Goal: Information Seeking & Learning: Learn about a topic

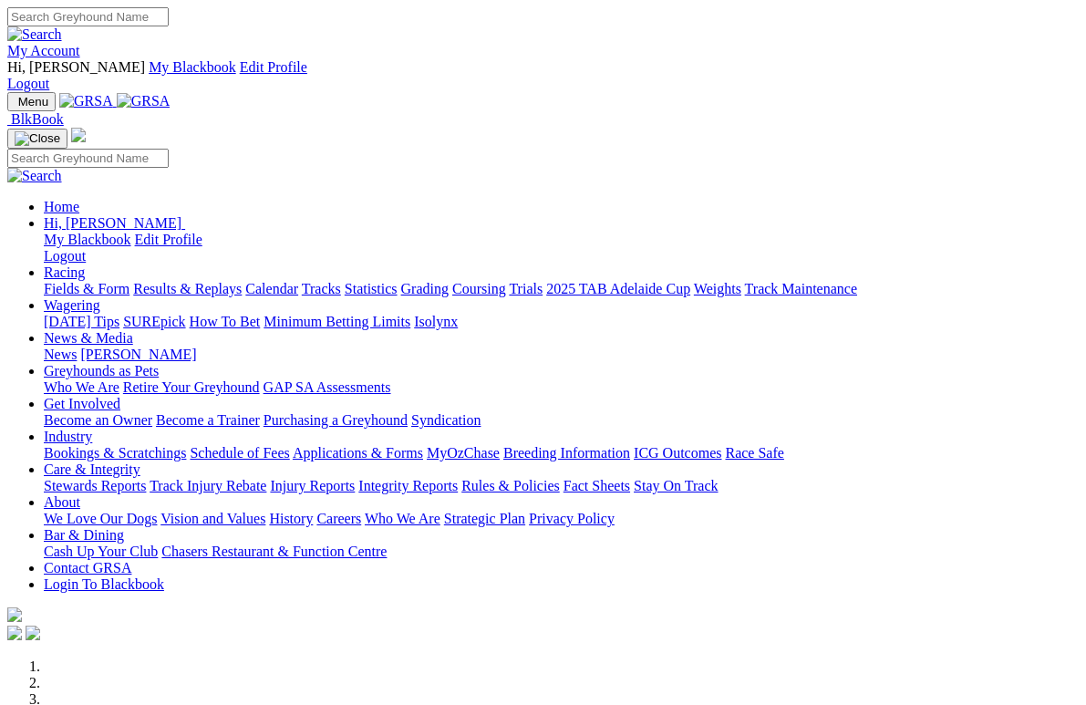
scroll to position [5, 0]
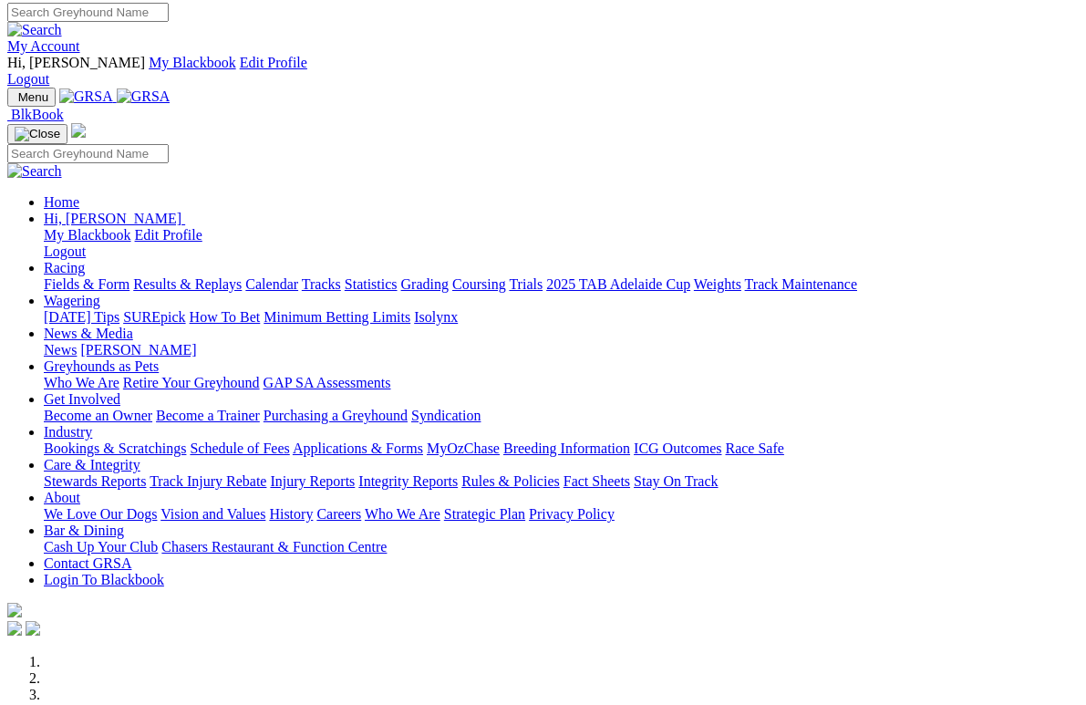
click at [133, 326] on link "News & Media" at bounding box center [88, 334] width 89 height 16
click at [196, 342] on link "[PERSON_NAME]" at bounding box center [138, 350] width 116 height 16
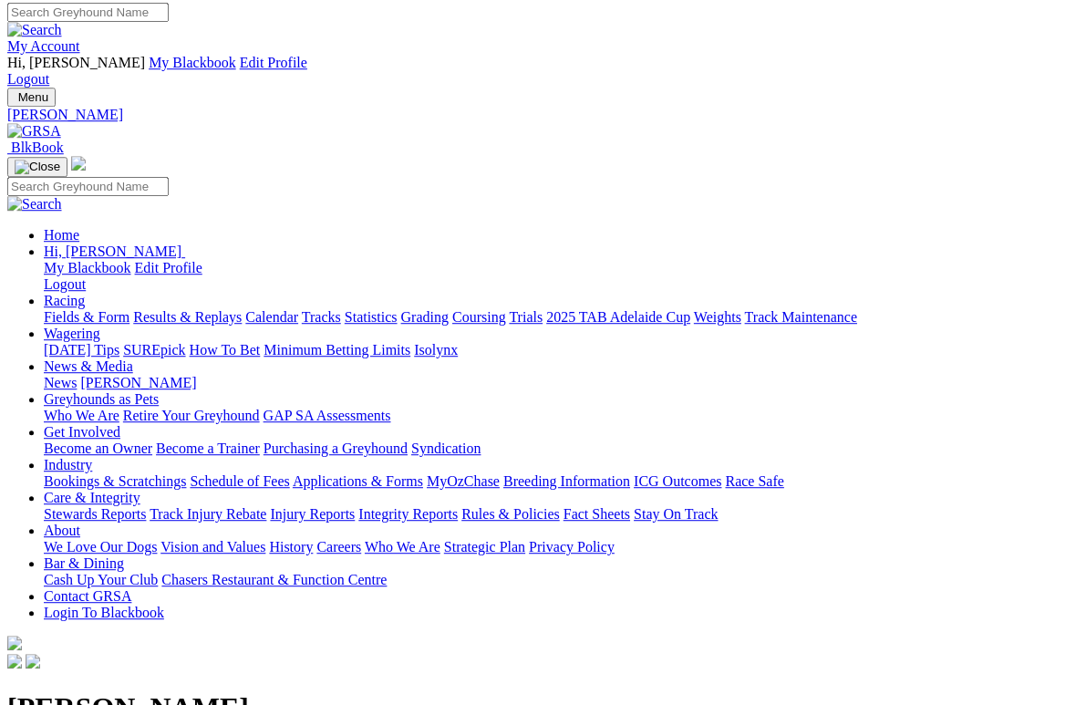
scroll to position [5, 0]
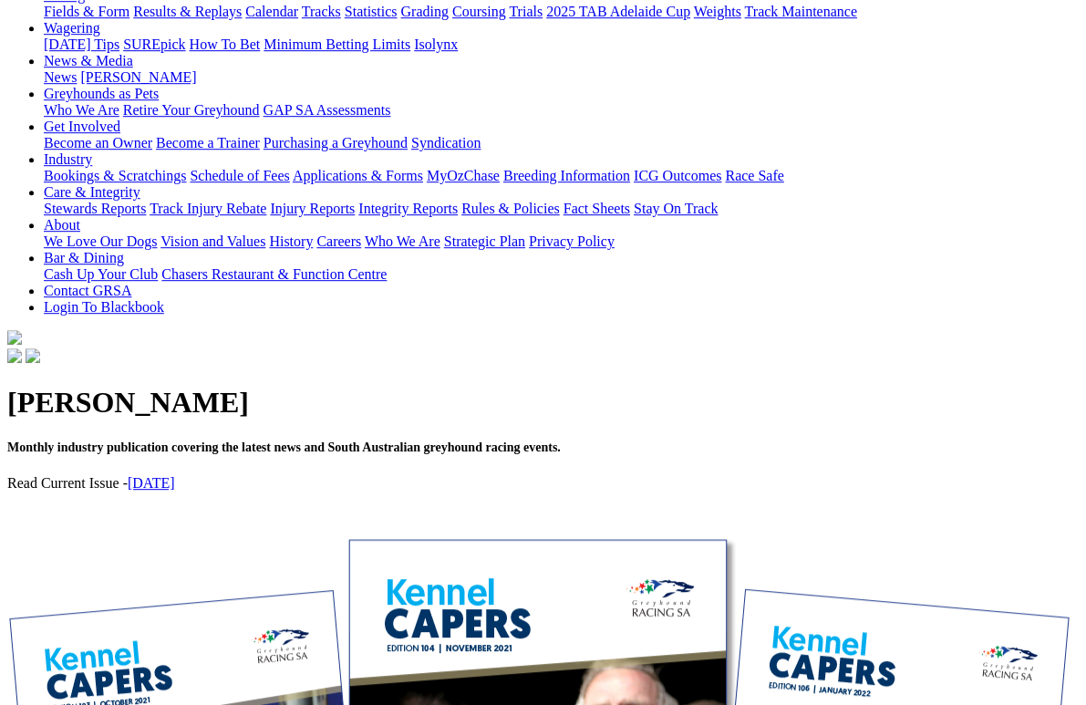
scroll to position [0, 0]
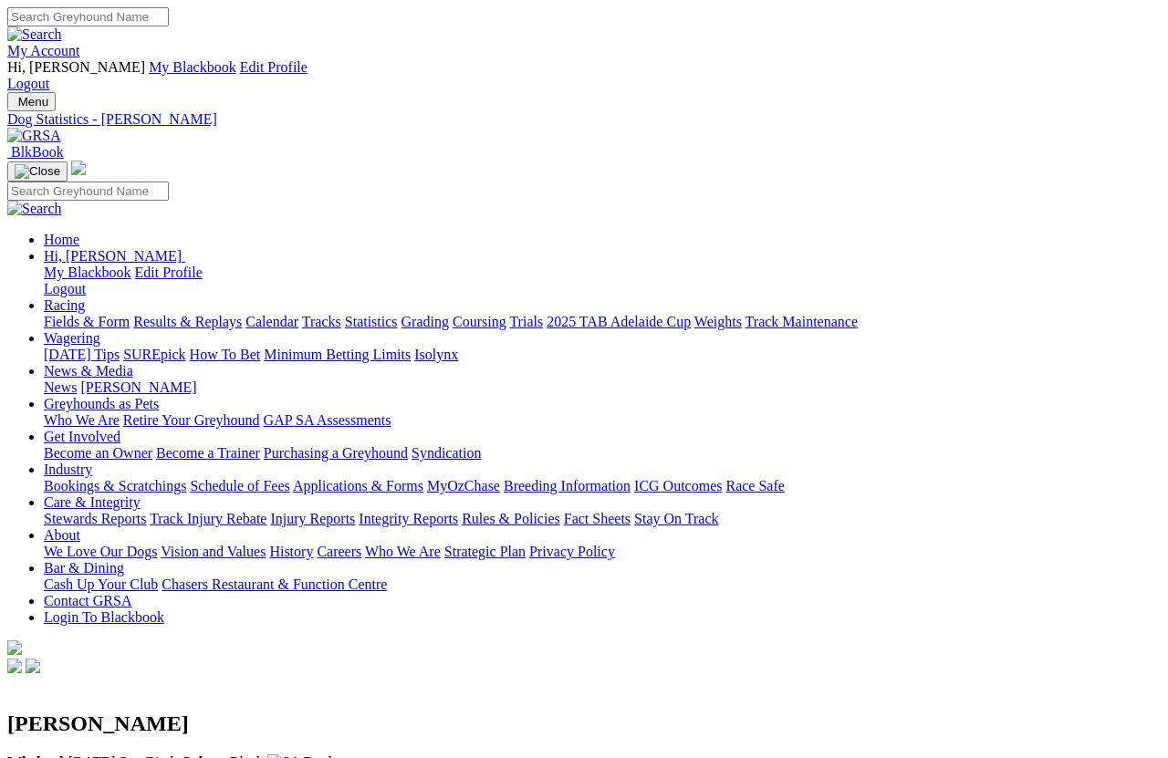
click at [398, 314] on link "Statistics" at bounding box center [371, 322] width 53 height 16
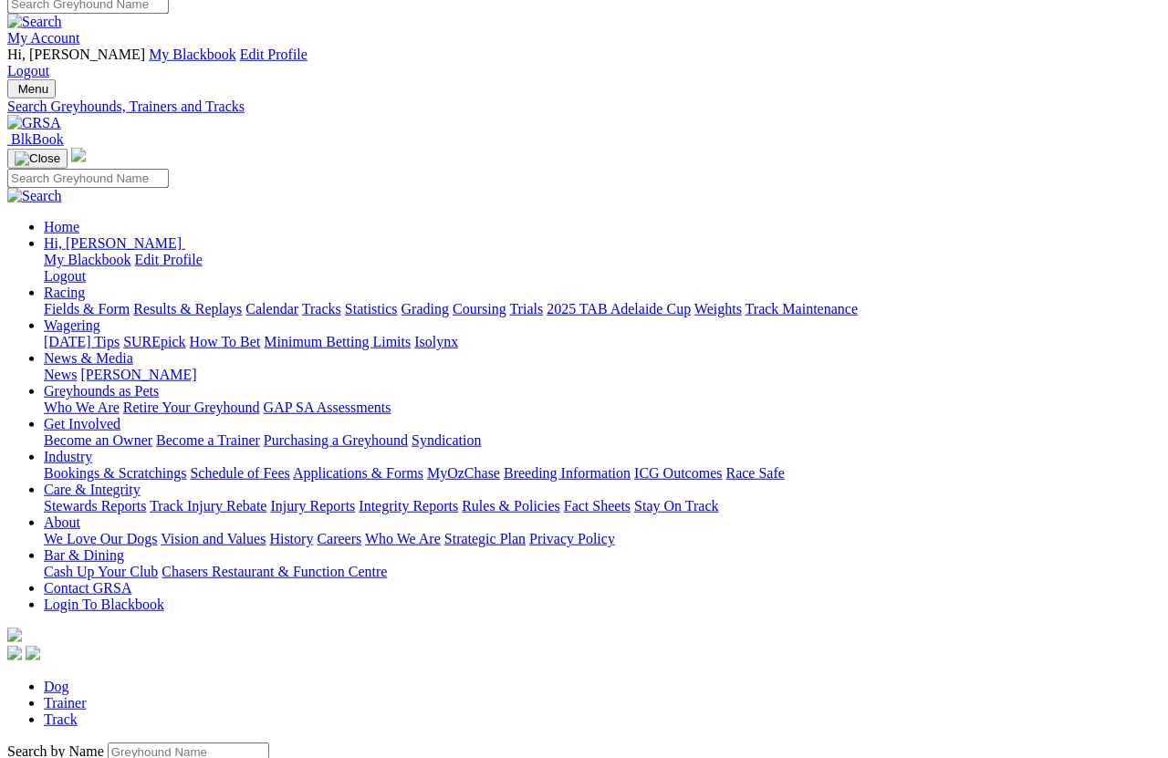
click at [108, 743] on input "Search by Greyhound name" at bounding box center [188, 752] width 161 height 19
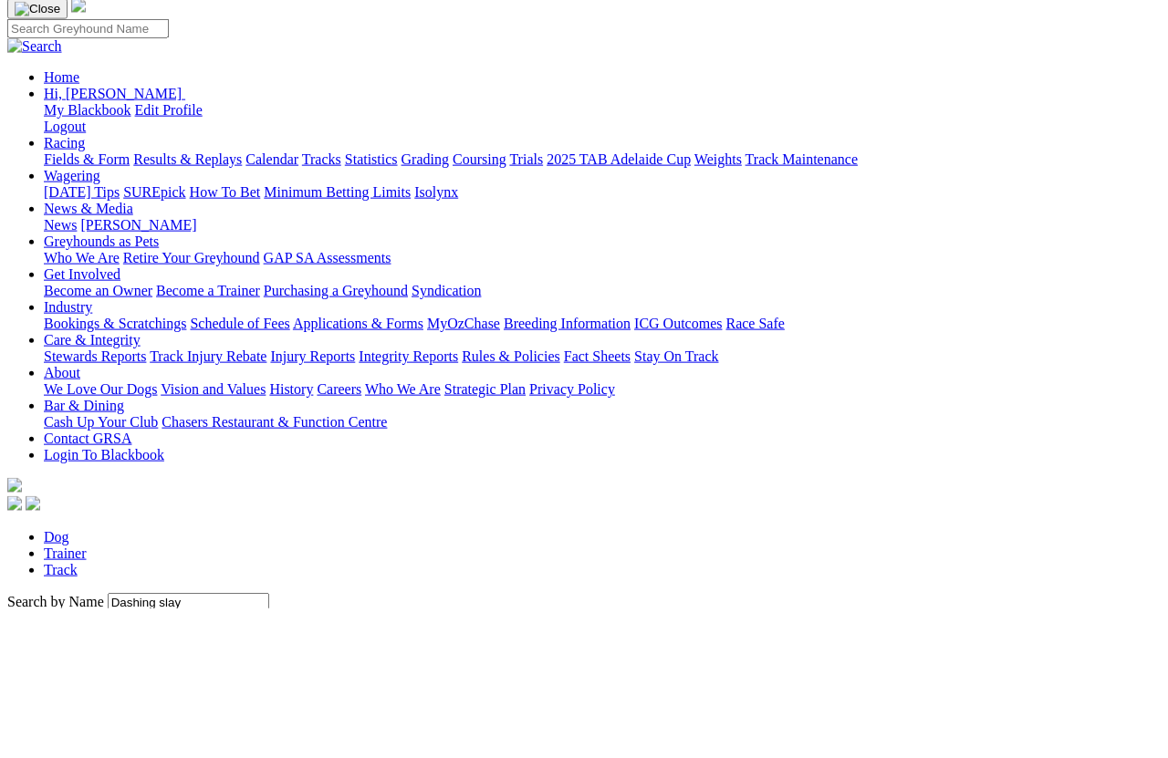
scroll to position [162, 0]
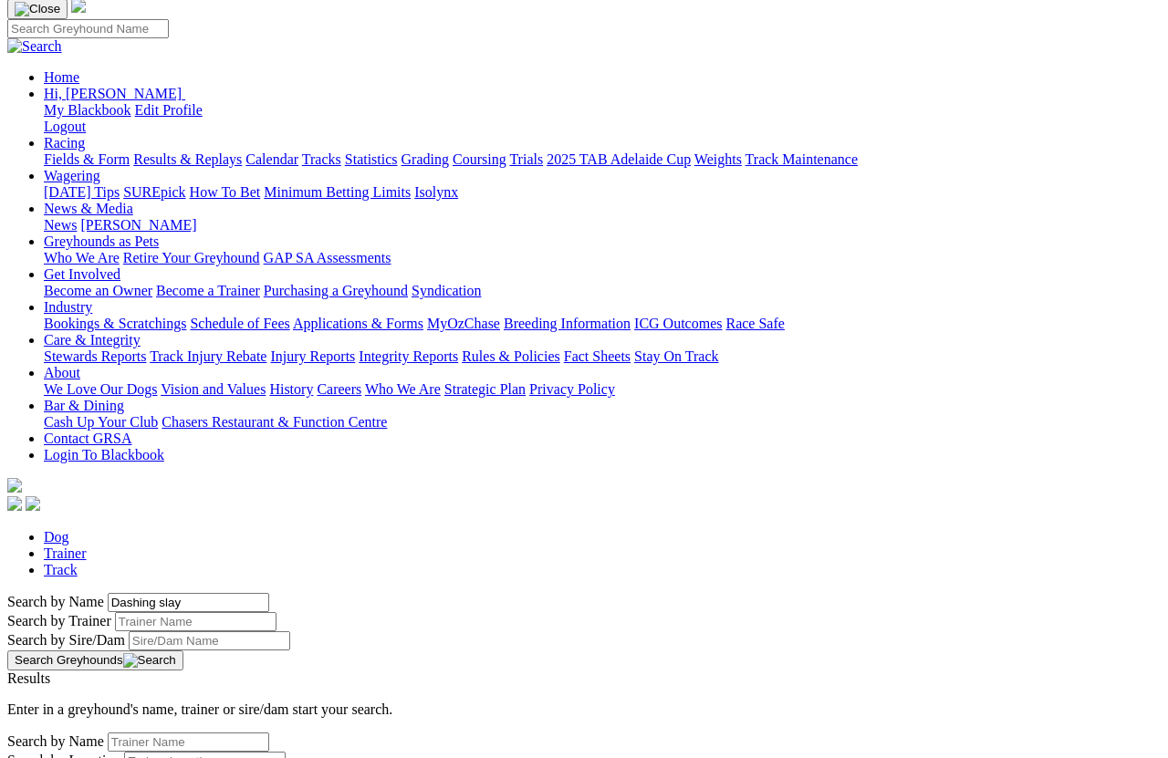
type input "Dashing slay"
click at [183, 650] on button "Search Greyhounds" at bounding box center [95, 660] width 176 height 20
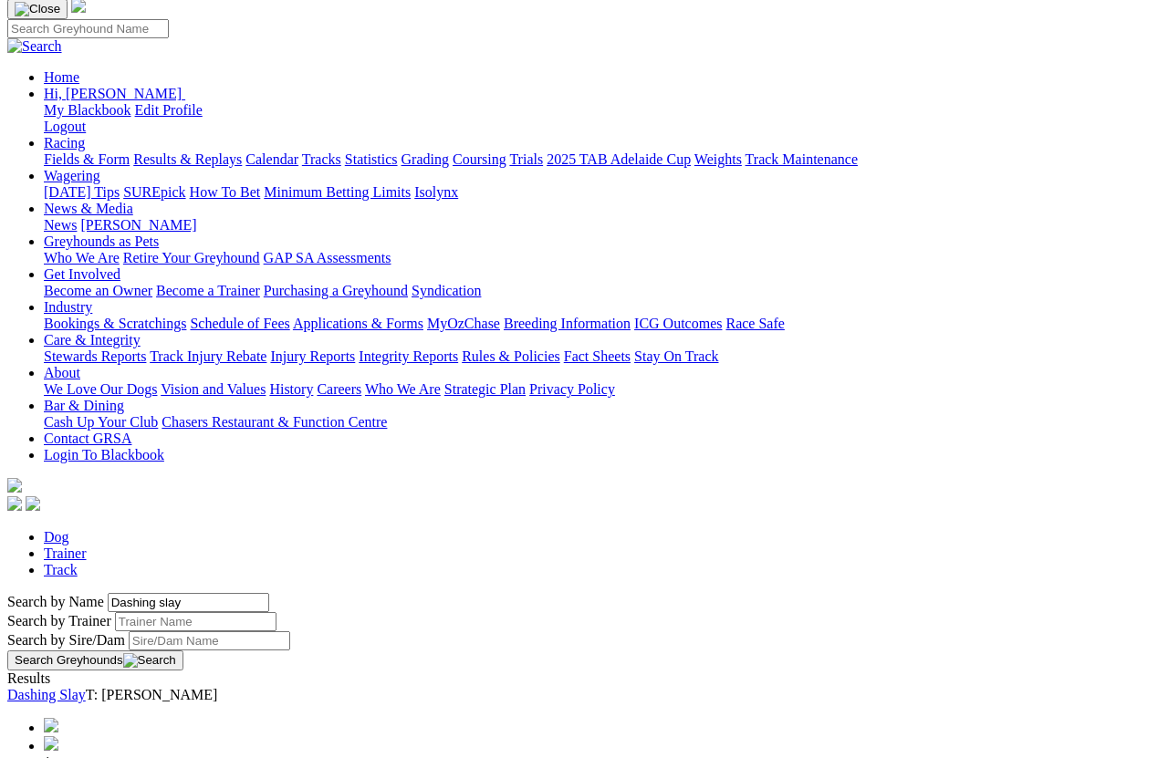
click at [86, 687] on link "Dashing Slay" at bounding box center [46, 695] width 78 height 16
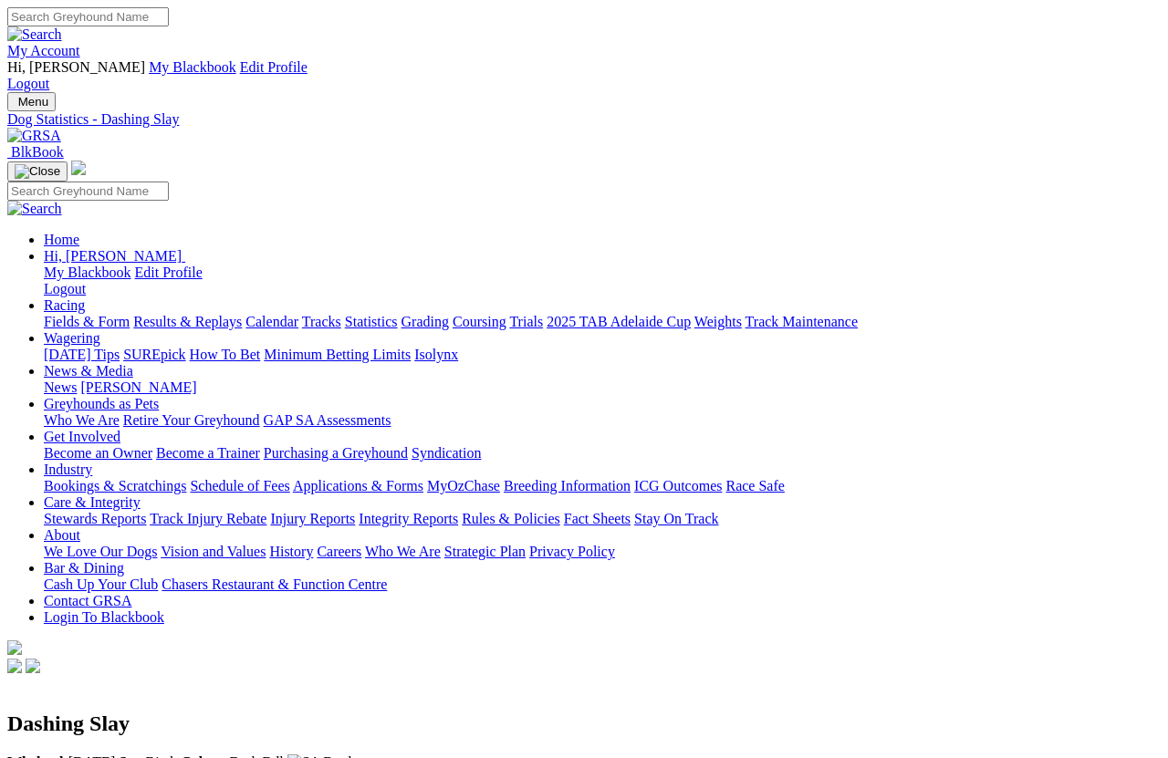
scroll to position [13, 0]
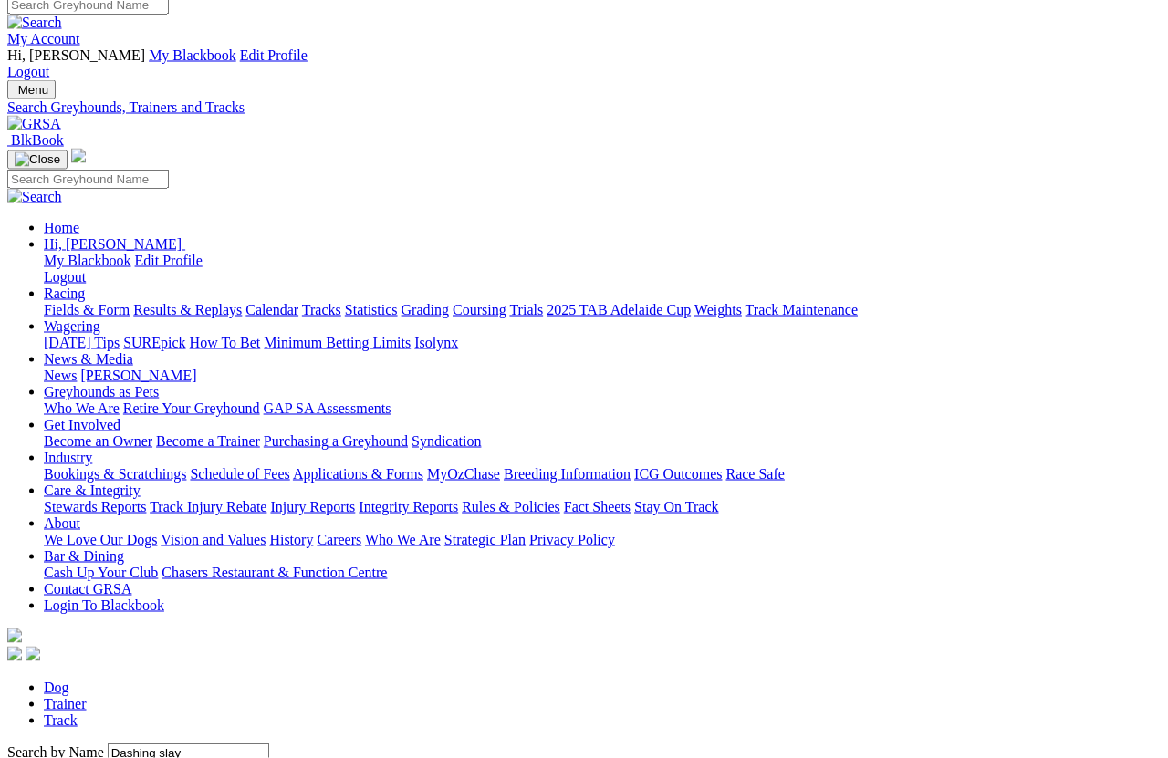
scroll to position [11, 0]
click at [68, 303] on link "Fields & Form" at bounding box center [87, 311] width 86 height 16
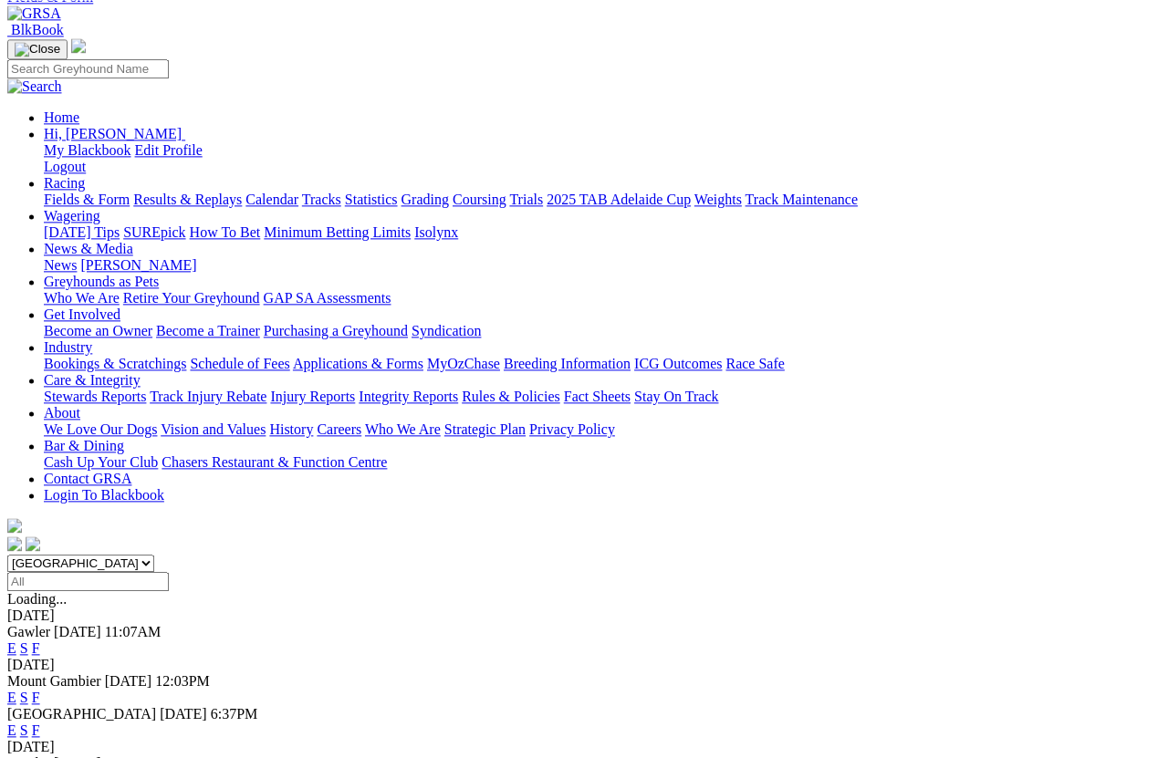
scroll to position [122, 0]
click at [16, 675] on link "E" at bounding box center [11, 730] width 9 height 16
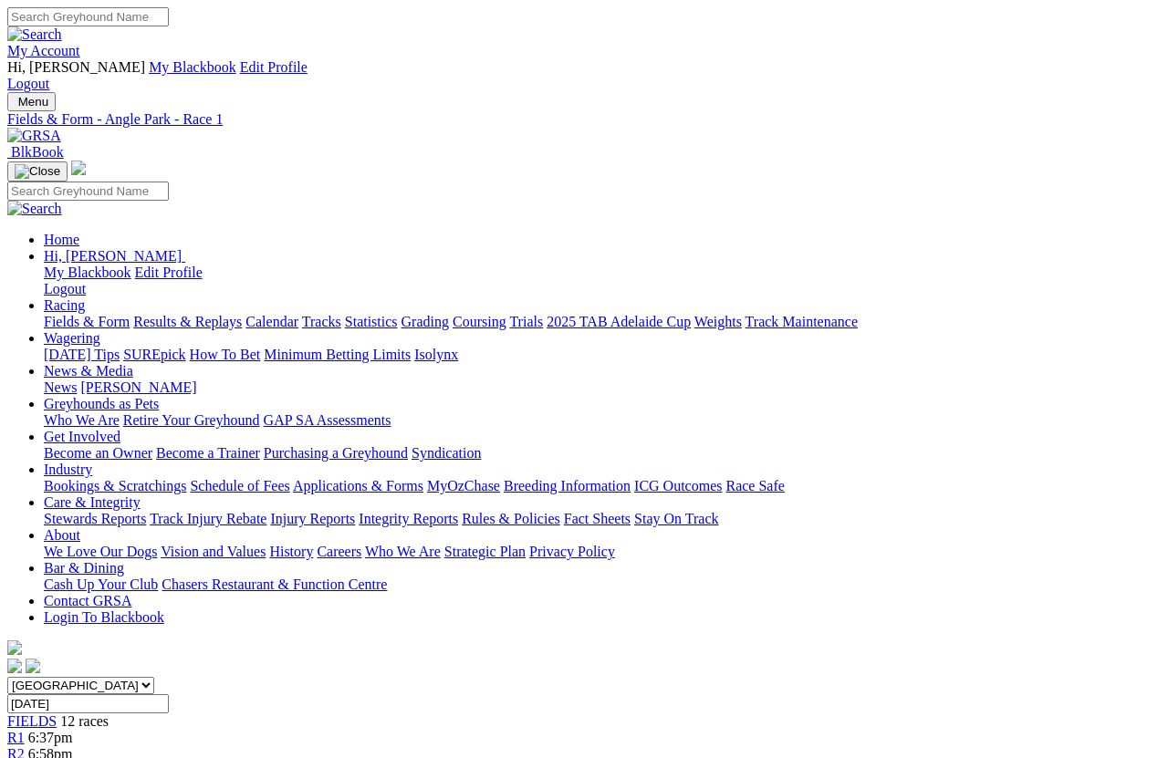
scroll to position [13, 0]
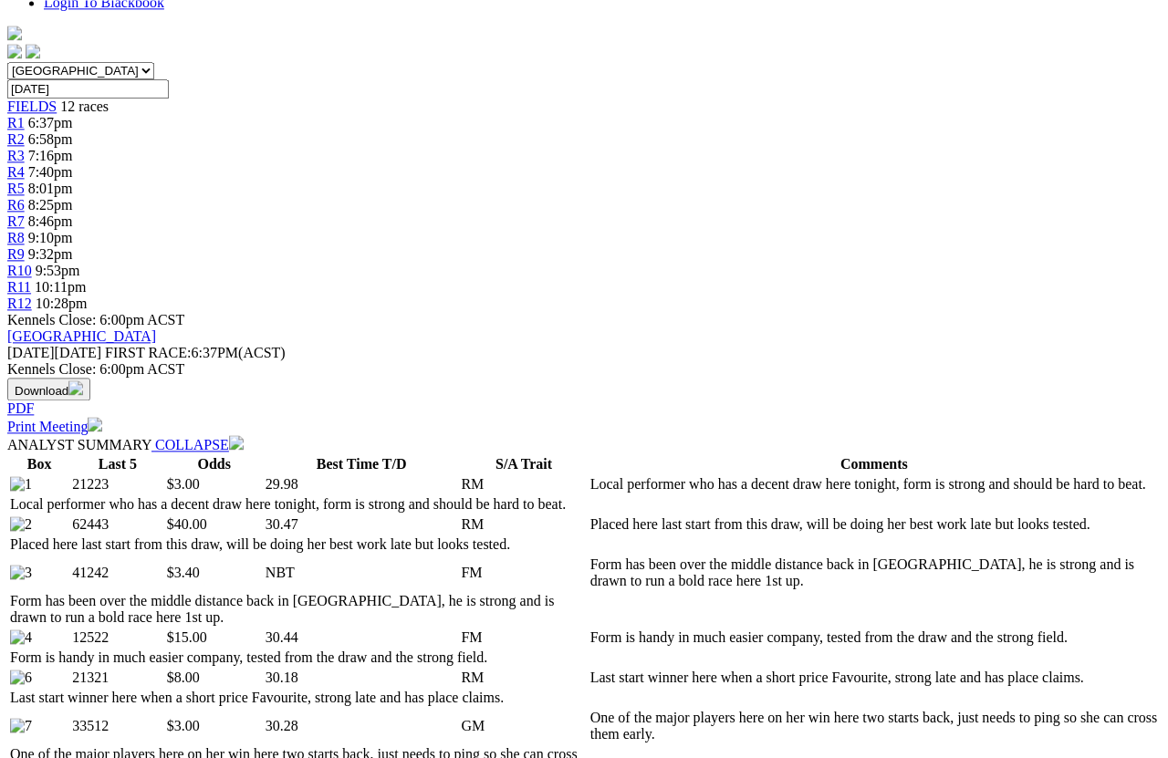
scroll to position [628, 0]
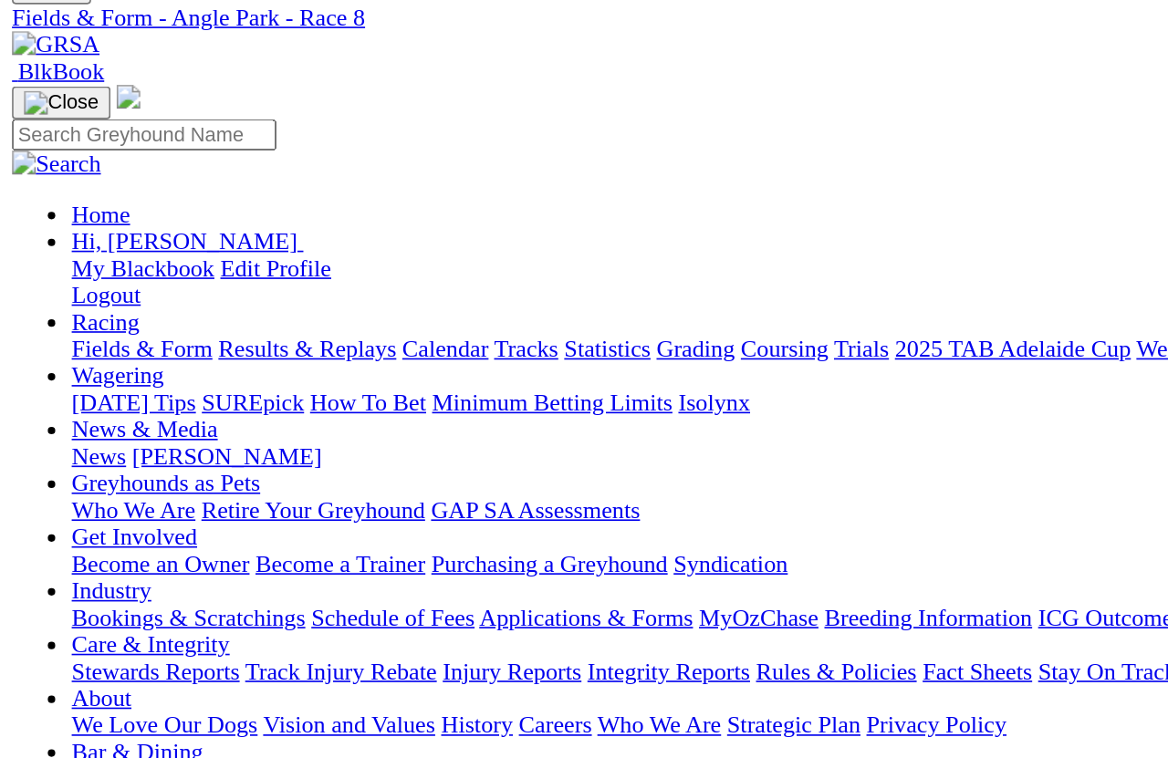
scroll to position [0, 0]
